Goal: Information Seeking & Learning: Learn about a topic

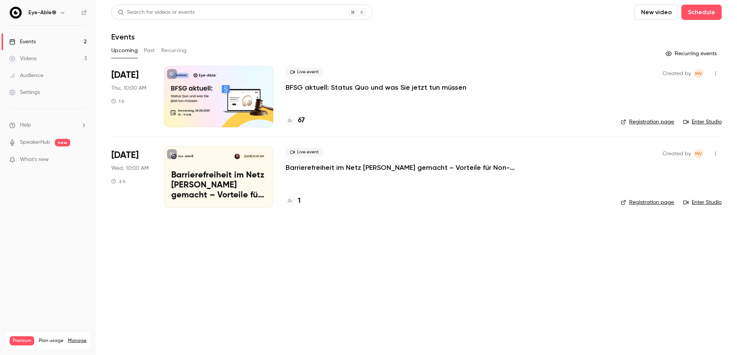
click at [302, 121] on h4 "67" at bounding box center [301, 120] width 7 height 10
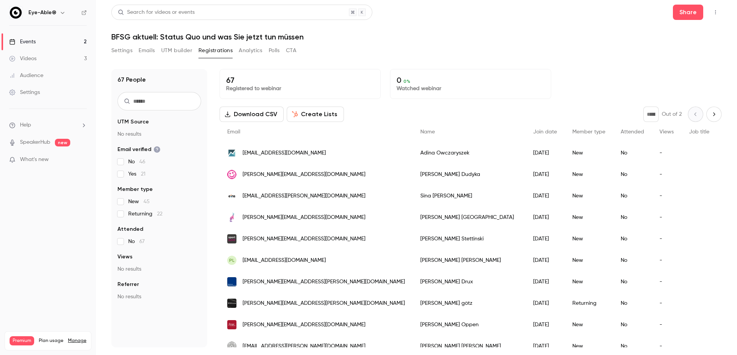
click at [547, 40] on h1 "BFSG aktuell: Status Quo und was Sie jetzt tun müssen" at bounding box center [416, 36] width 610 height 9
